Goal: Use online tool/utility: Use online tool/utility

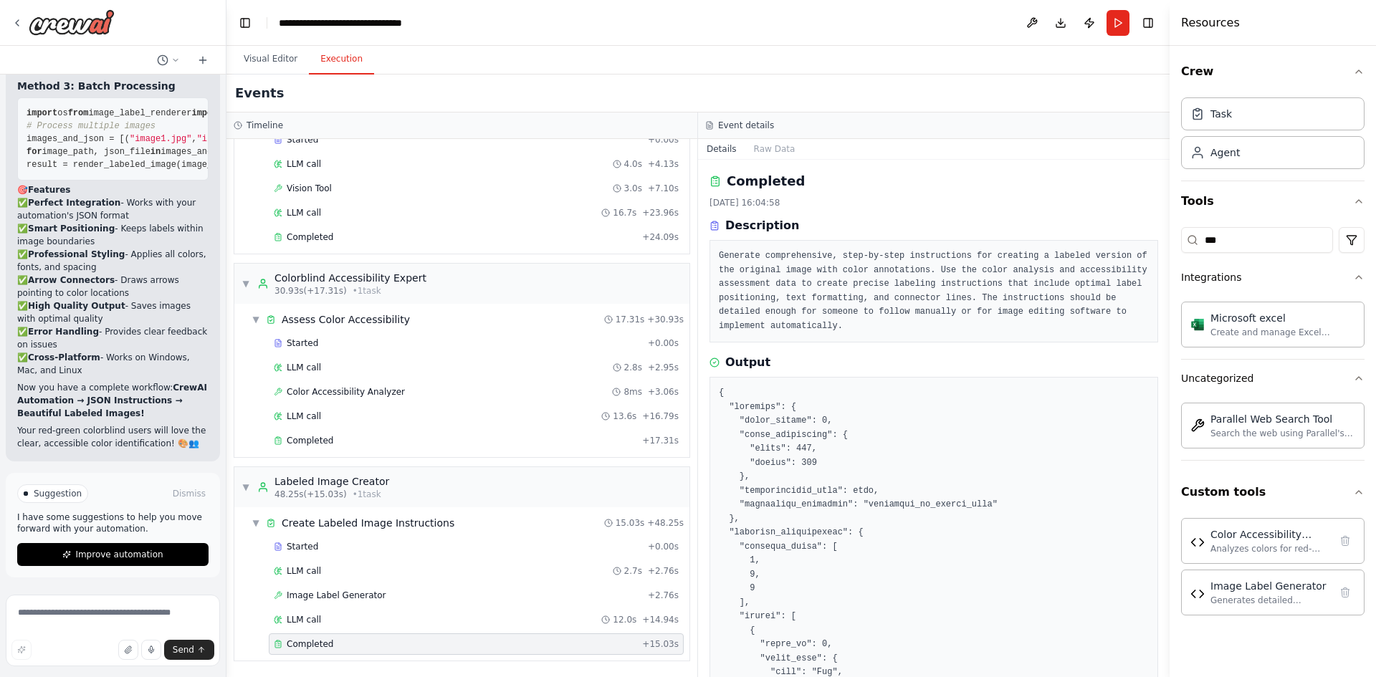
scroll to position [13007, 0]
click at [26, 25] on div at bounding box center [62, 22] width 103 height 26
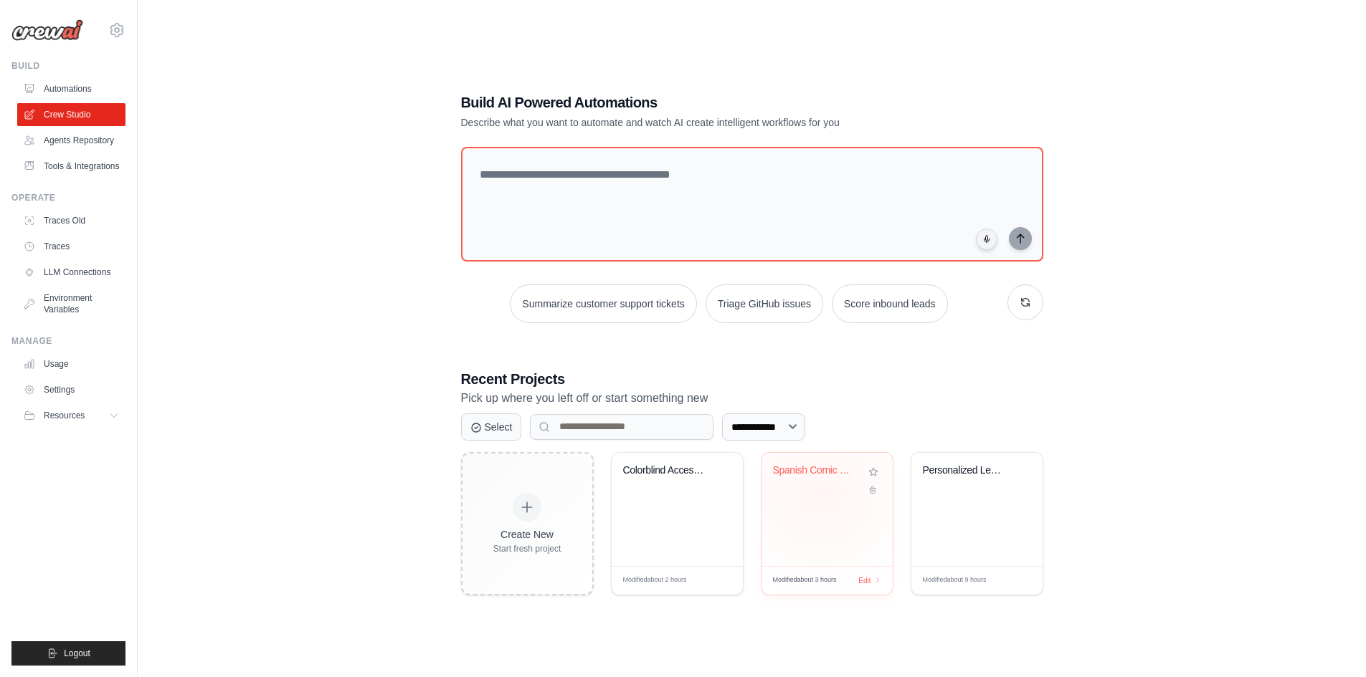
click at [820, 492] on div "Spanish Comic Books Recommender for..." at bounding box center [827, 481] width 108 height 33
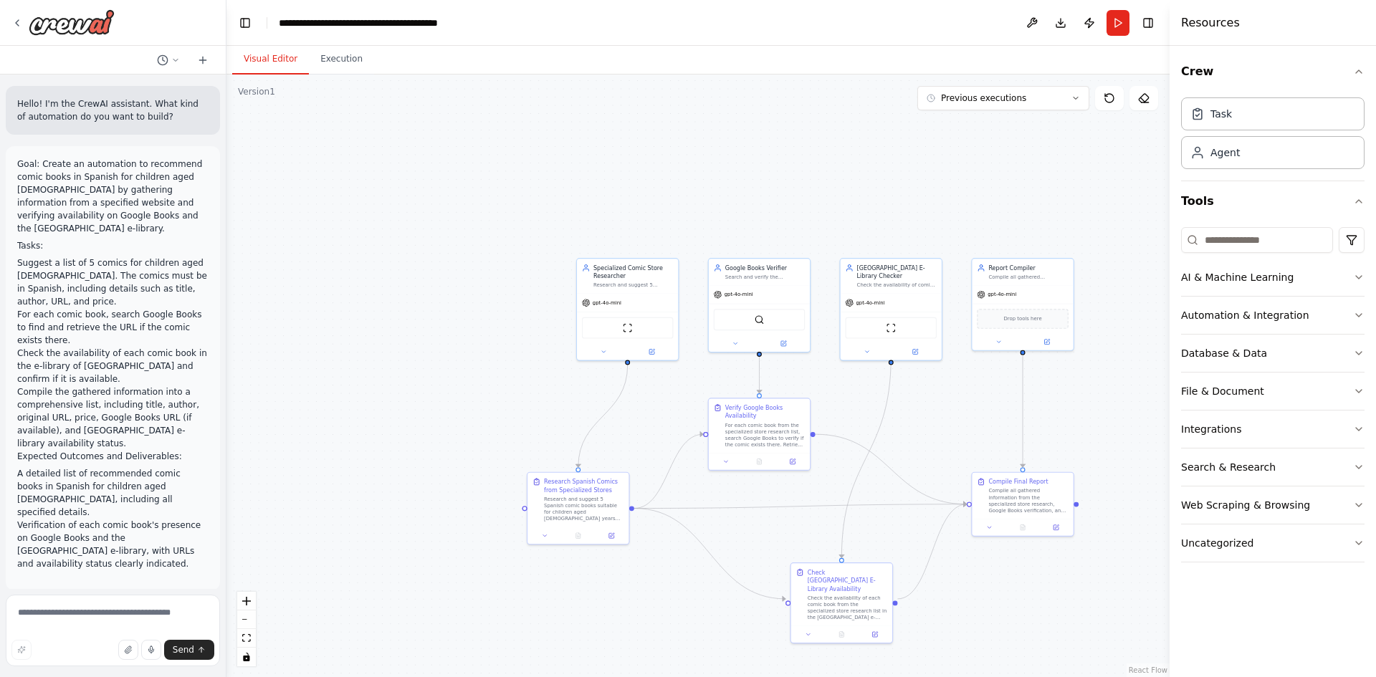
scroll to position [4888, 0]
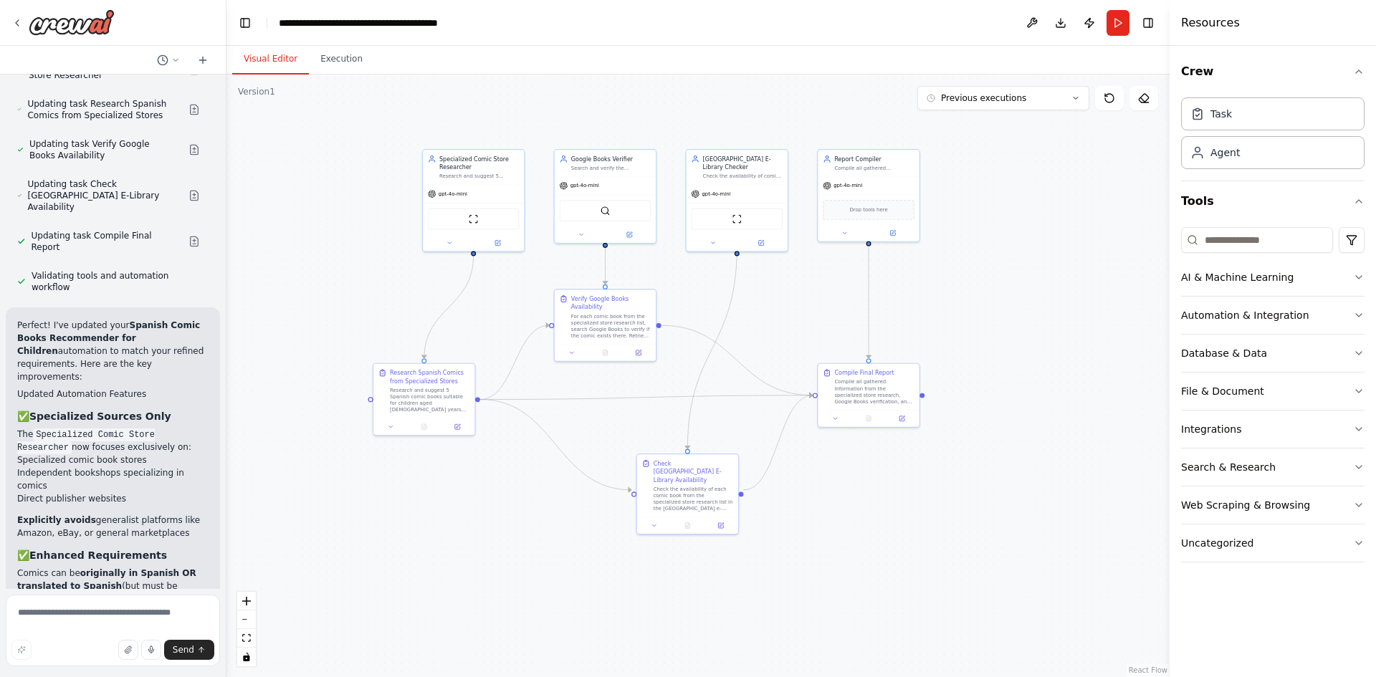
drag, startPoint x: 832, startPoint y: 219, endPoint x: 670, endPoint y: 125, distance: 187.3
click at [670, 119] on div ".deletable-edge-delete-btn { width: 20px; height: 20px; border: 0px solid #ffff…" at bounding box center [698, 376] width 943 height 603
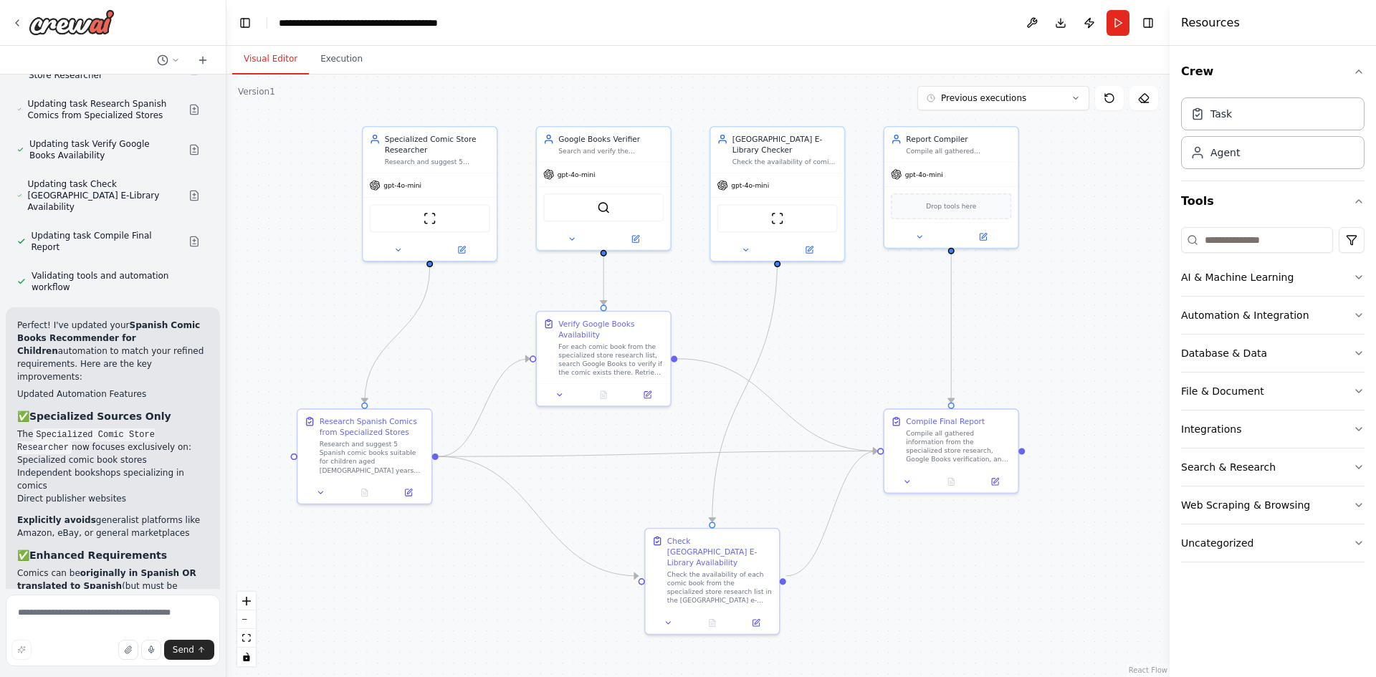
drag, startPoint x: 685, startPoint y: 314, endPoint x: 711, endPoint y: 303, distance: 28.6
click at [711, 303] on div ".deletable-edge-delete-btn { width: 20px; height: 20px; border: 0px solid #ffff…" at bounding box center [698, 376] width 943 height 603
